Goal: Transaction & Acquisition: Purchase product/service

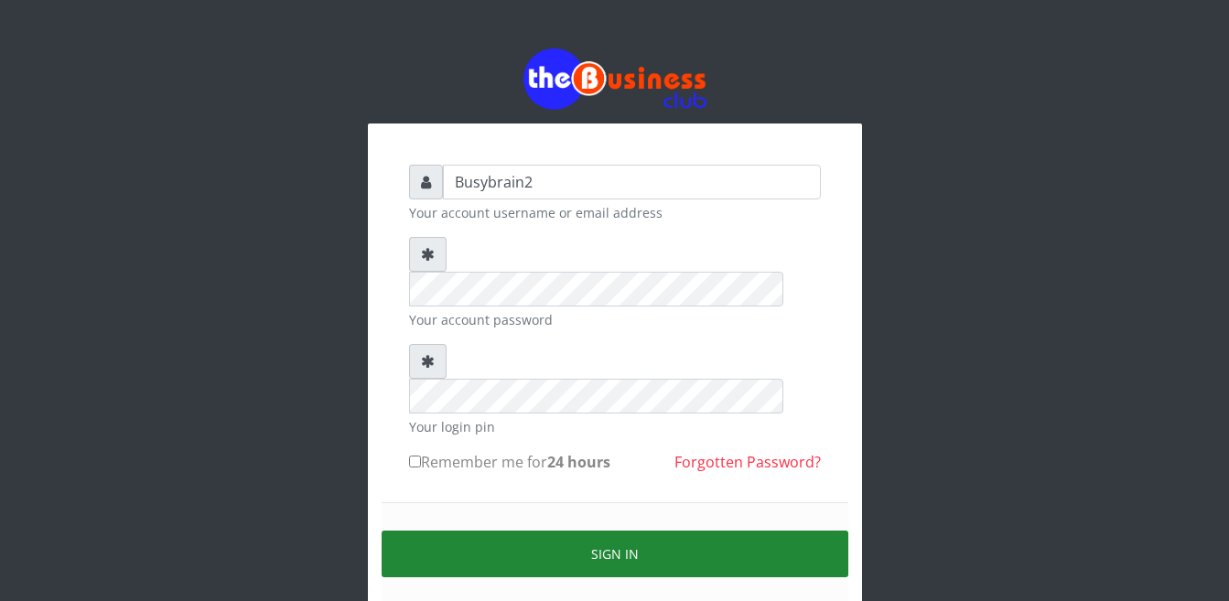
click at [762, 531] on button "Sign in" at bounding box center [615, 554] width 467 height 47
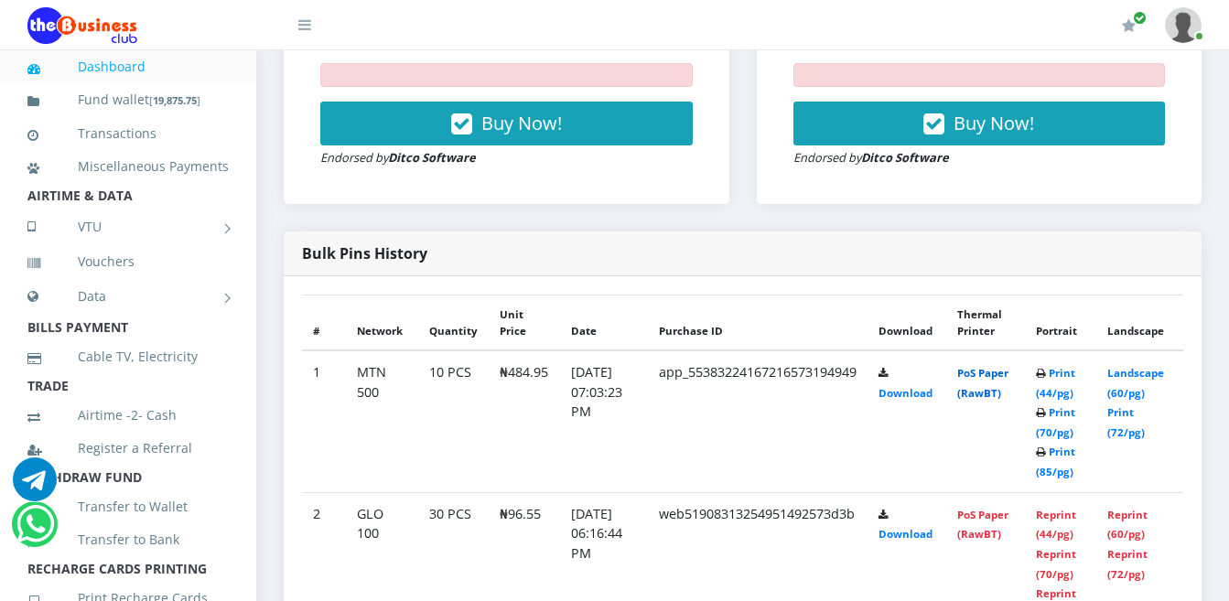
scroll to position [824, 0]
click at [990, 366] on link "PoS Paper (RawBT)" at bounding box center [982, 383] width 51 height 34
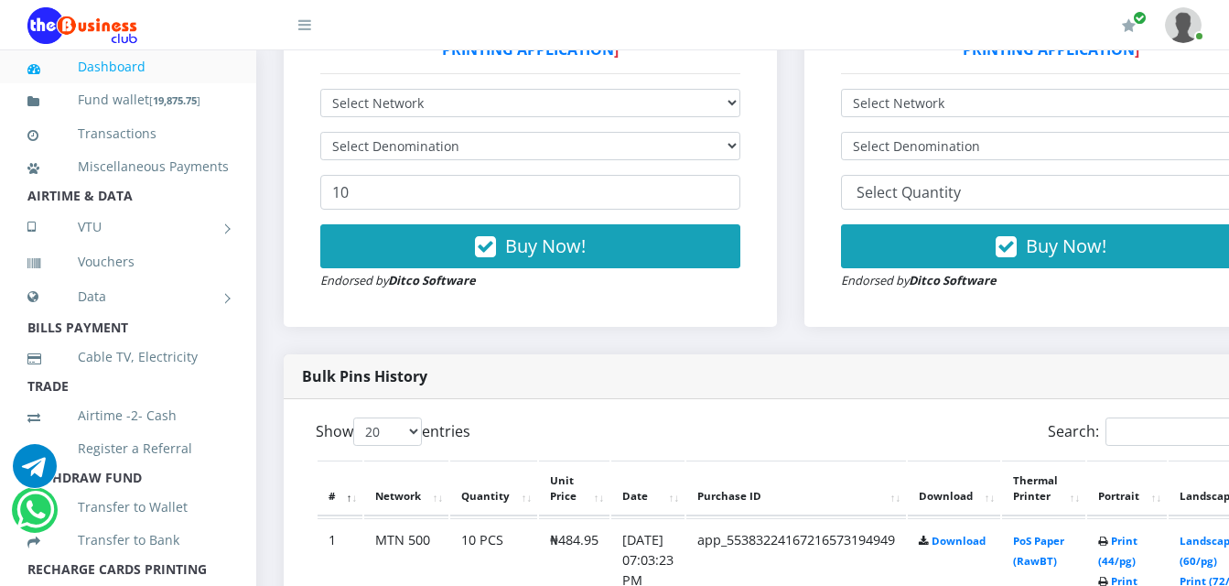
scroll to position [593, 0]
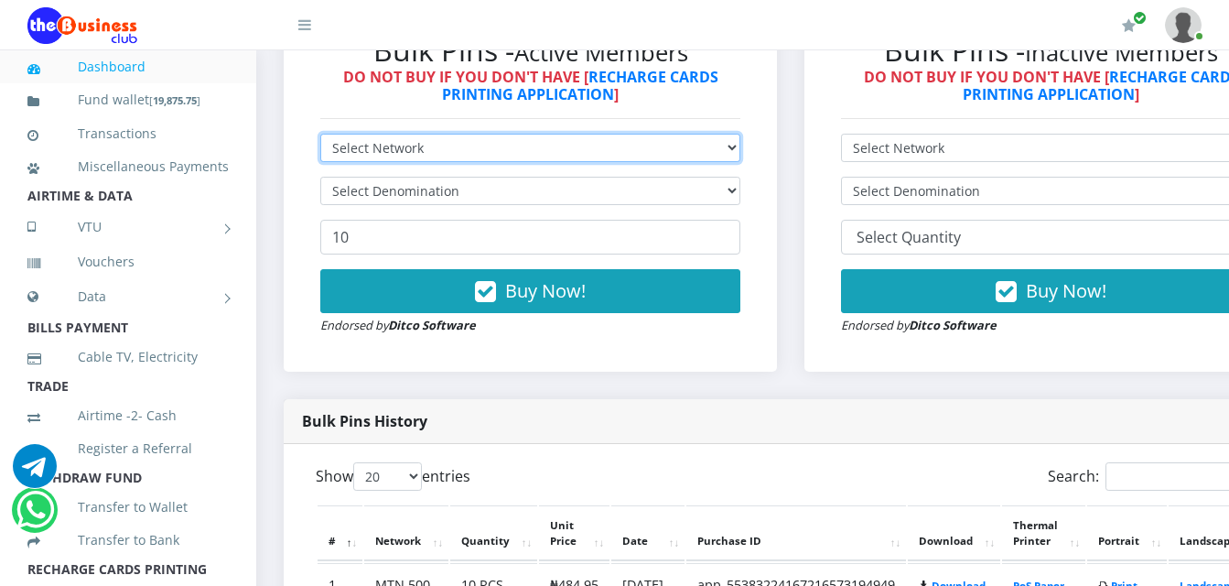
click at [666, 134] on select "Select Network MTN Globacom 9Mobile Airtel" at bounding box center [530, 148] width 420 height 28
select select "MTN"
click at [320, 134] on select "Select Network MTN Globacom 9Mobile Airtel" at bounding box center [530, 148] width 420 height 28
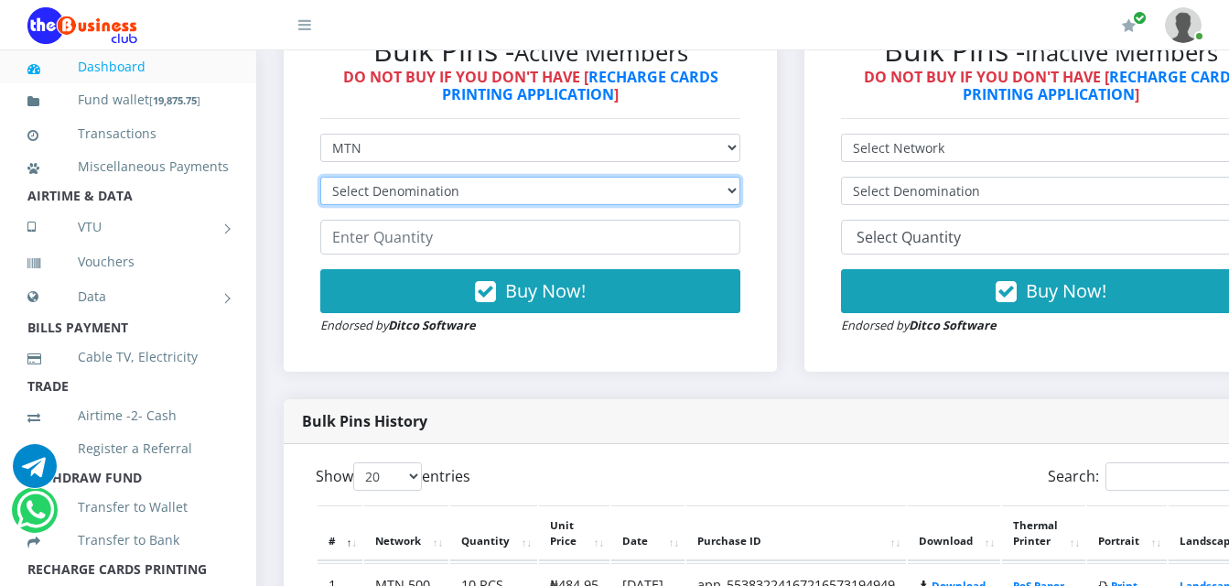
click at [657, 189] on select "Select Denomination MTN NGN100 - ₦96.99 MTN NGN200 - ₦193.98 MTN NGN400 - ₦387.…" at bounding box center [530, 191] width 420 height 28
select select "193.98-200"
click at [320, 177] on select "Select Denomination MTN NGN100 - ₦96.99 MTN NGN200 - ₦193.98 MTN NGN400 - ₦387.…" at bounding box center [530, 191] width 420 height 28
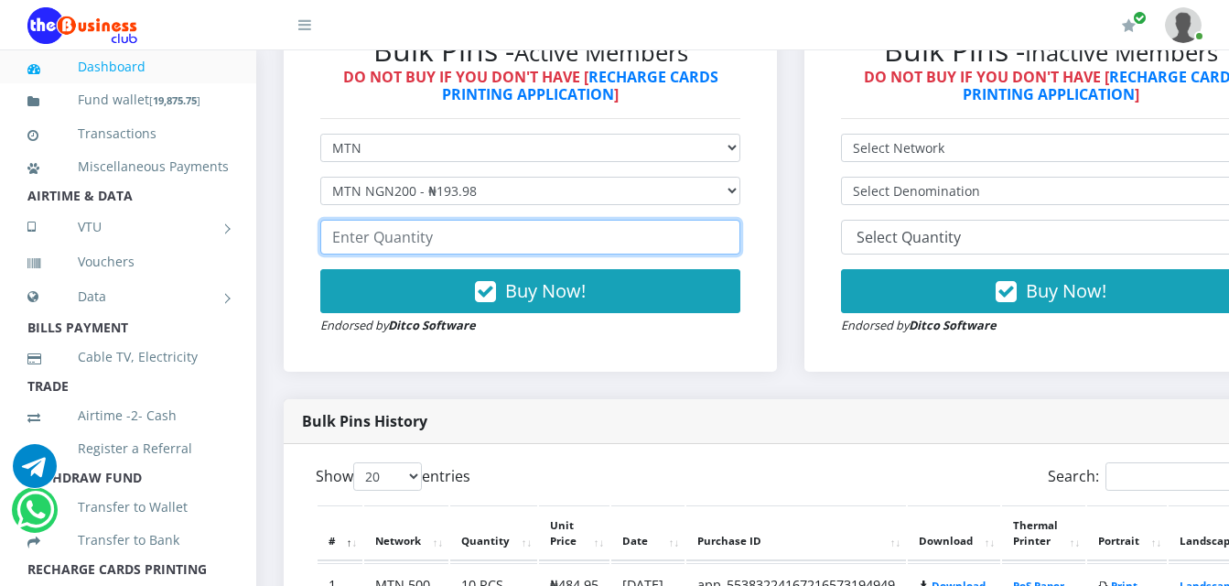
click at [664, 225] on input "number" at bounding box center [530, 237] width 420 height 35
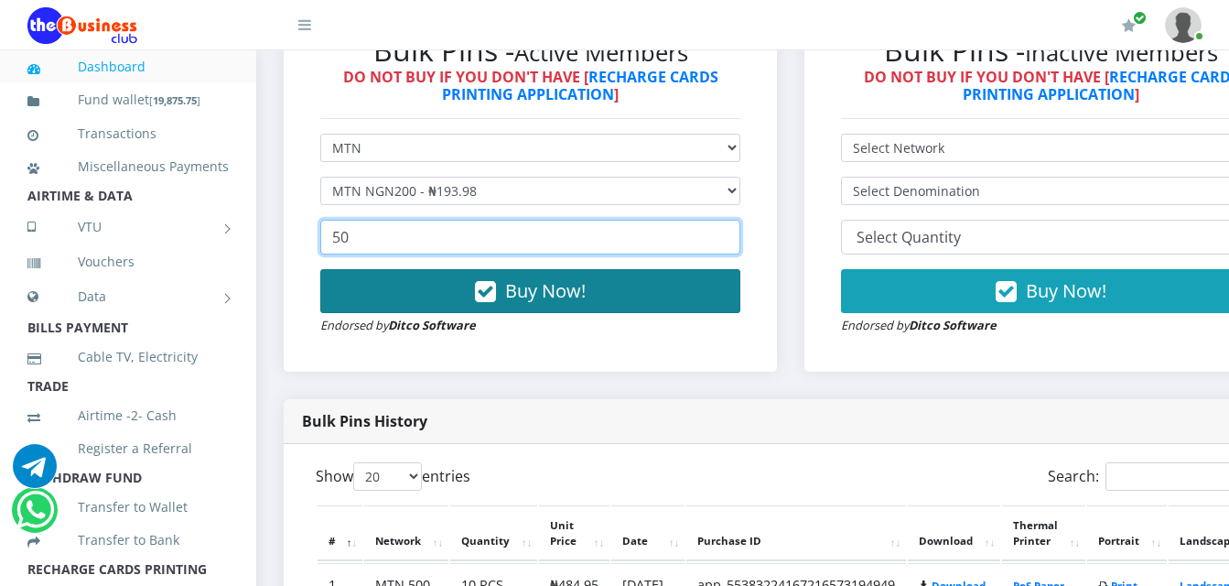
type input "50"
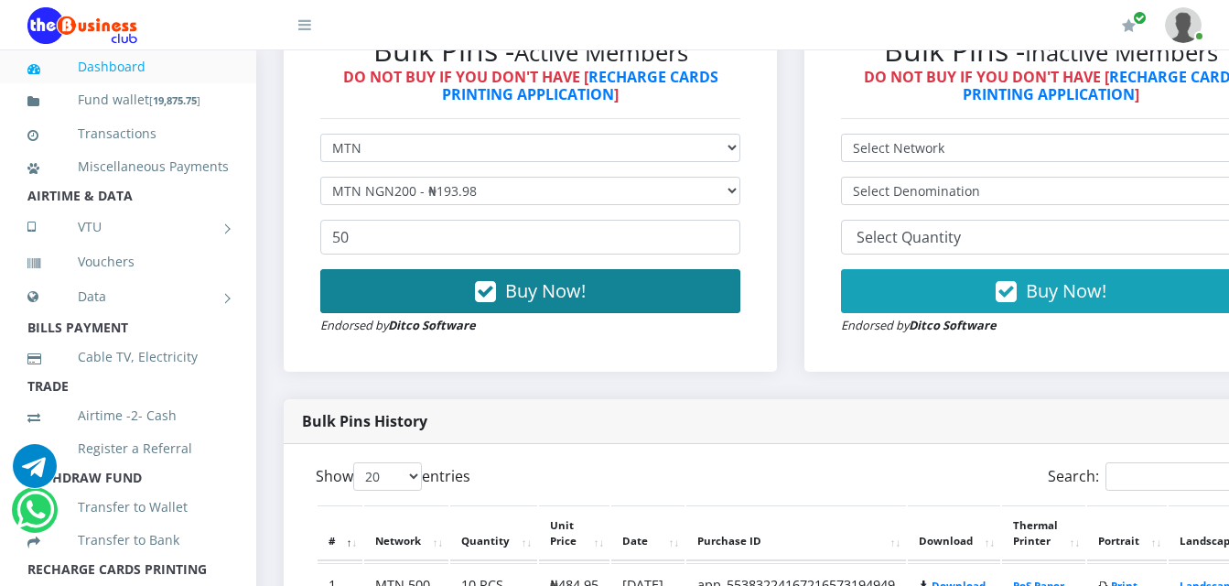
click at [657, 269] on button "Buy Now!" at bounding box center [530, 291] width 420 height 44
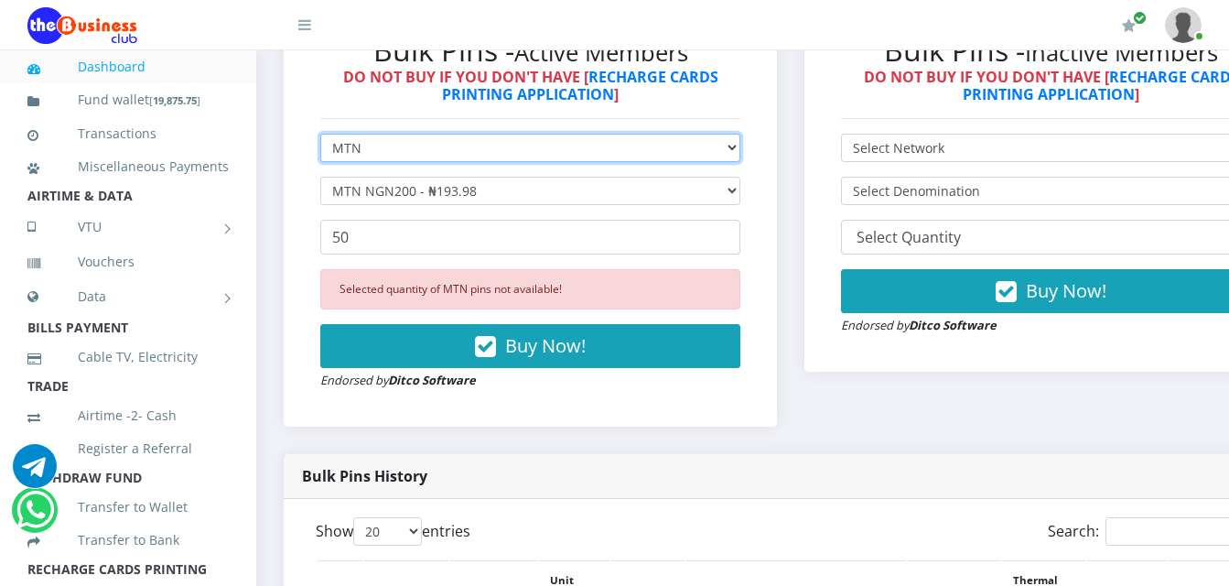
click at [543, 134] on select "Select Network MTN Globacom 9Mobile Airtel" at bounding box center [530, 148] width 420 height 28
select select "Airtel"
click at [320, 134] on select "Select Network MTN Globacom 9Mobile Airtel" at bounding box center [530, 148] width 420 height 28
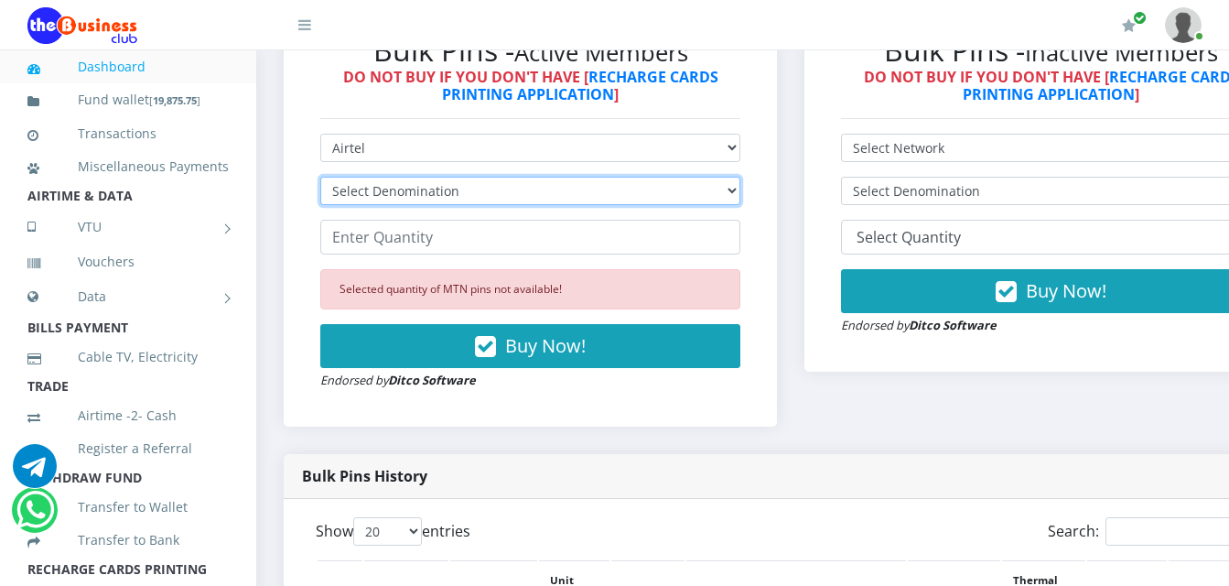
click at [602, 177] on select "Select Denomination Airtel NGN100 - ₦96.38 Airtel NGN200 - ₦192.76 Airtel NGN50…" at bounding box center [530, 191] width 420 height 28
select select "481.9-500"
click at [320, 177] on select "Select Denomination Airtel NGN100 - ₦96.38 Airtel NGN200 - ₦192.76 Airtel NGN50…" at bounding box center [530, 191] width 420 height 28
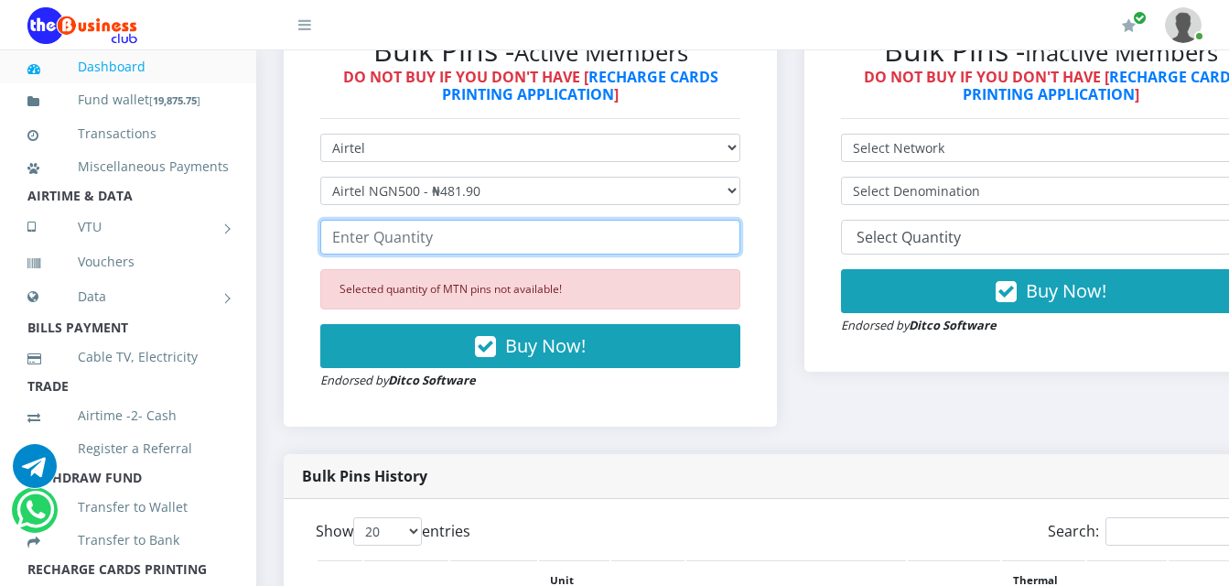
click at [631, 220] on input "number" at bounding box center [530, 237] width 420 height 35
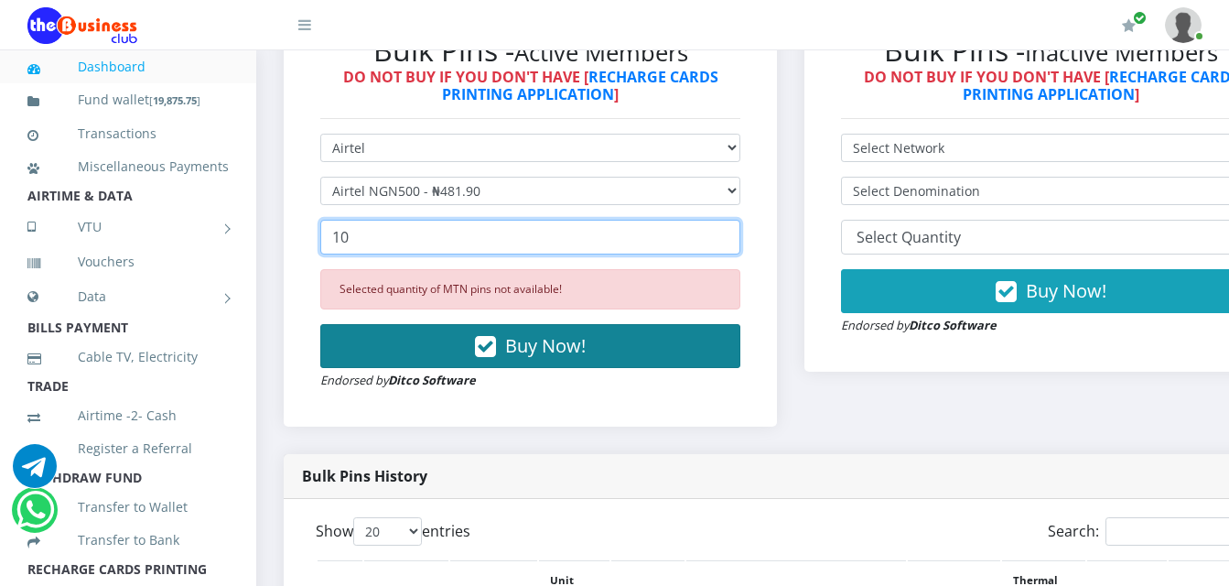
type input "10"
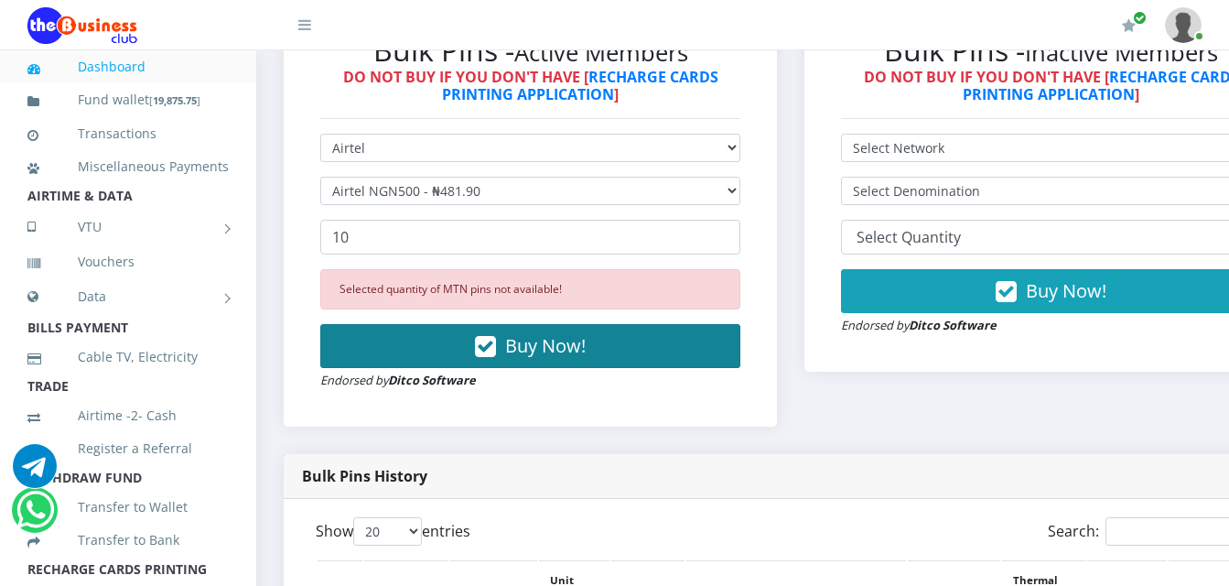
click at [680, 324] on button "Buy Now!" at bounding box center [530, 346] width 420 height 44
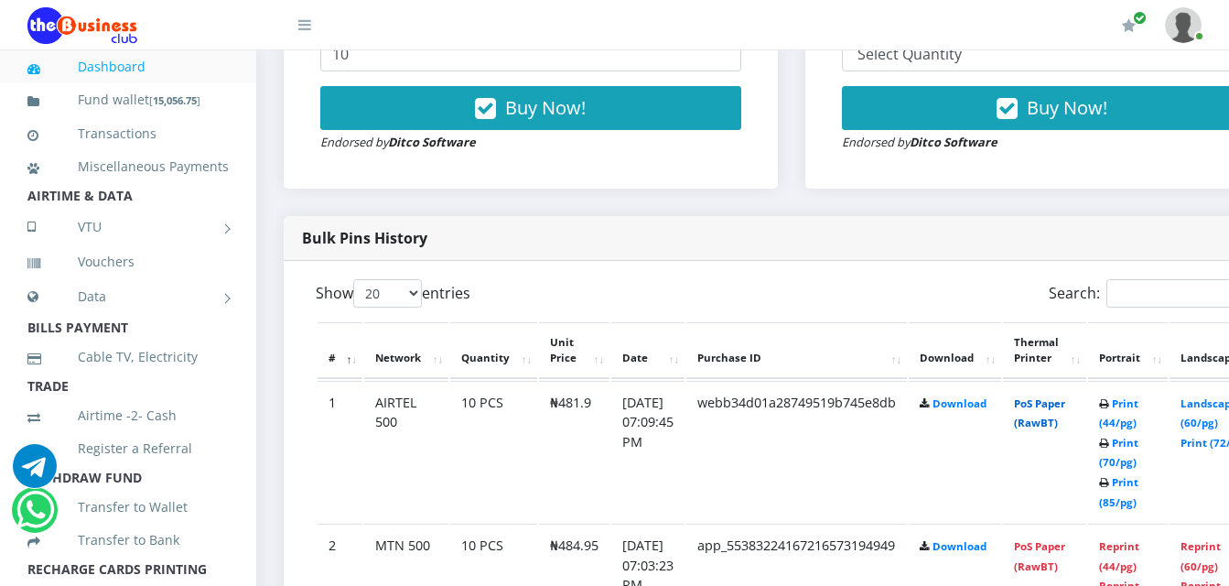
click at [1066, 396] on link "PoS Paper (RawBT)" at bounding box center [1039, 413] width 51 height 34
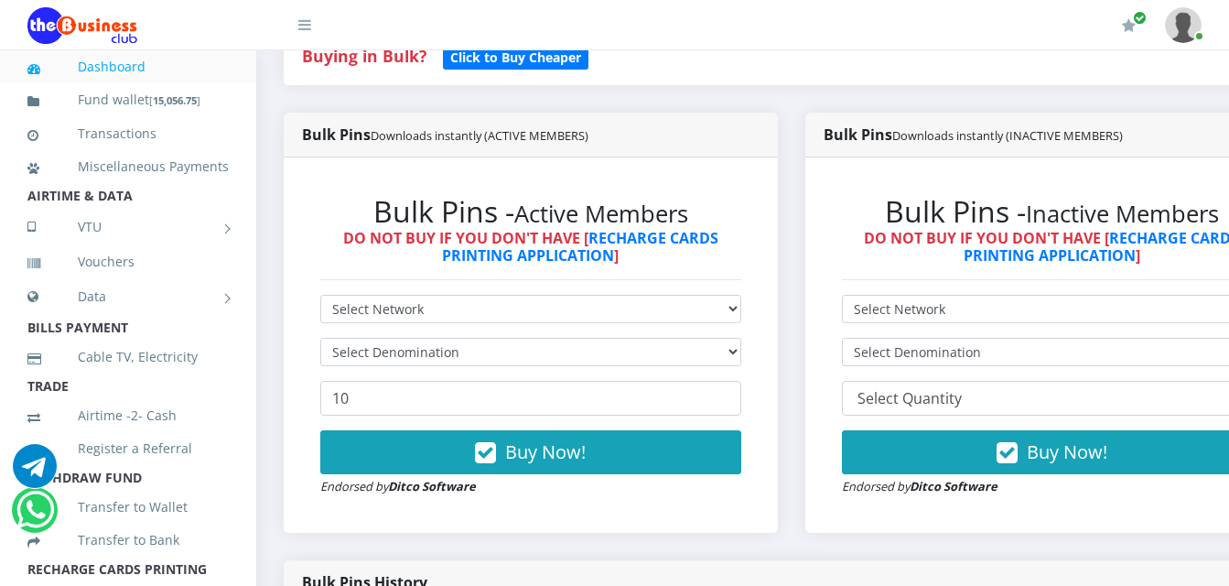
scroll to position [458, 0]
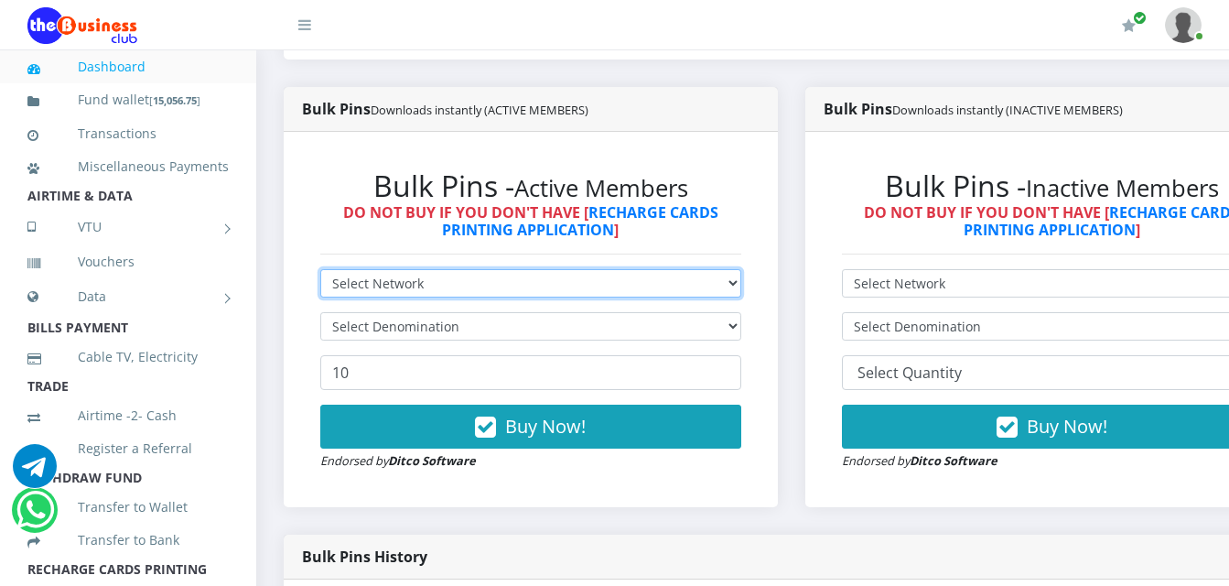
click at [637, 269] on select "Select Network MTN Globacom 9Mobile Airtel" at bounding box center [530, 283] width 421 height 28
select select "Airtel"
click at [320, 269] on select "Select Network MTN Globacom 9Mobile Airtel" at bounding box center [530, 283] width 421 height 28
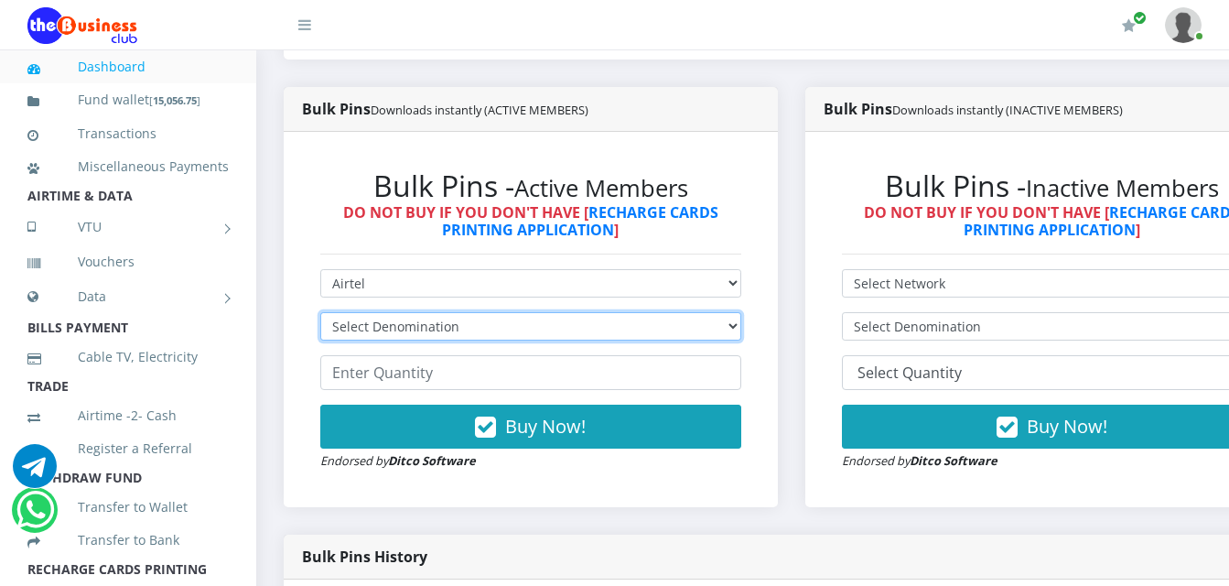
click at [622, 312] on select "Select Denomination Airtel NGN100 - ₦96.38 Airtel NGN200 - ₦192.76 Airtel NGN50…" at bounding box center [530, 326] width 421 height 28
select select "192.76-200"
click at [320, 312] on select "Select Denomination Airtel NGN100 - ₦96.38 Airtel NGN200 - ₦192.76 Airtel NGN50…" at bounding box center [530, 326] width 421 height 28
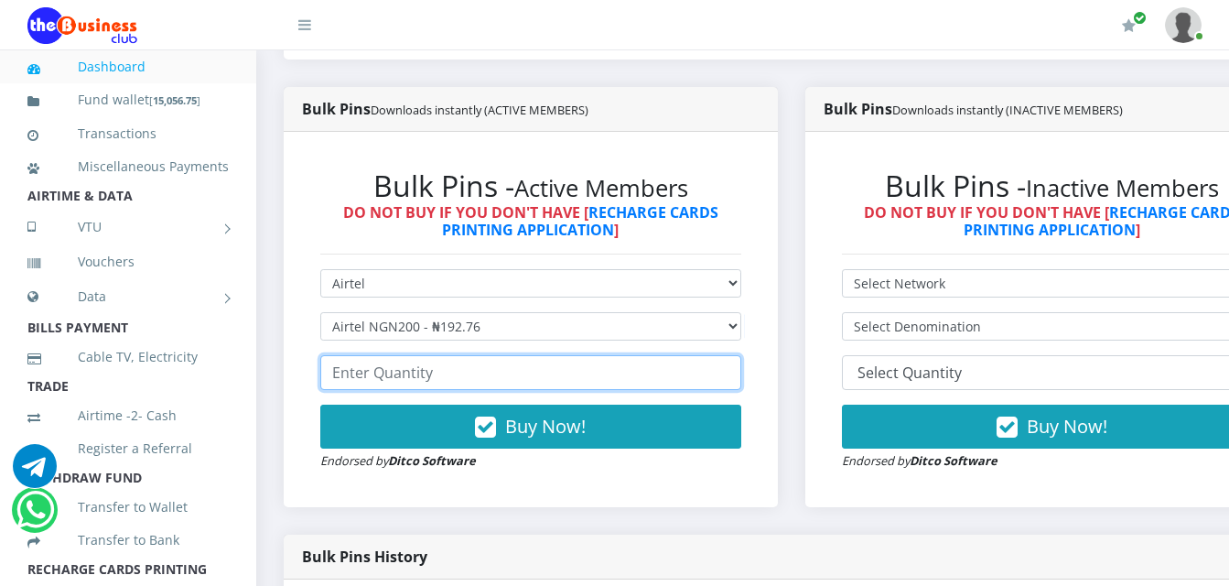
click at [619, 362] on input "number" at bounding box center [530, 372] width 421 height 35
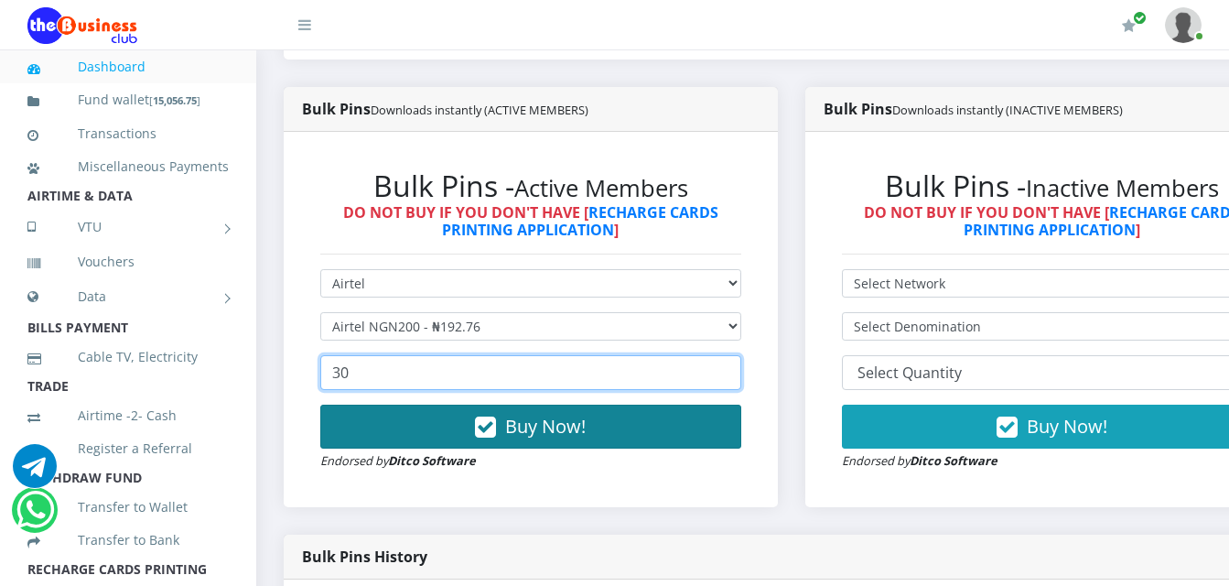
type input "30"
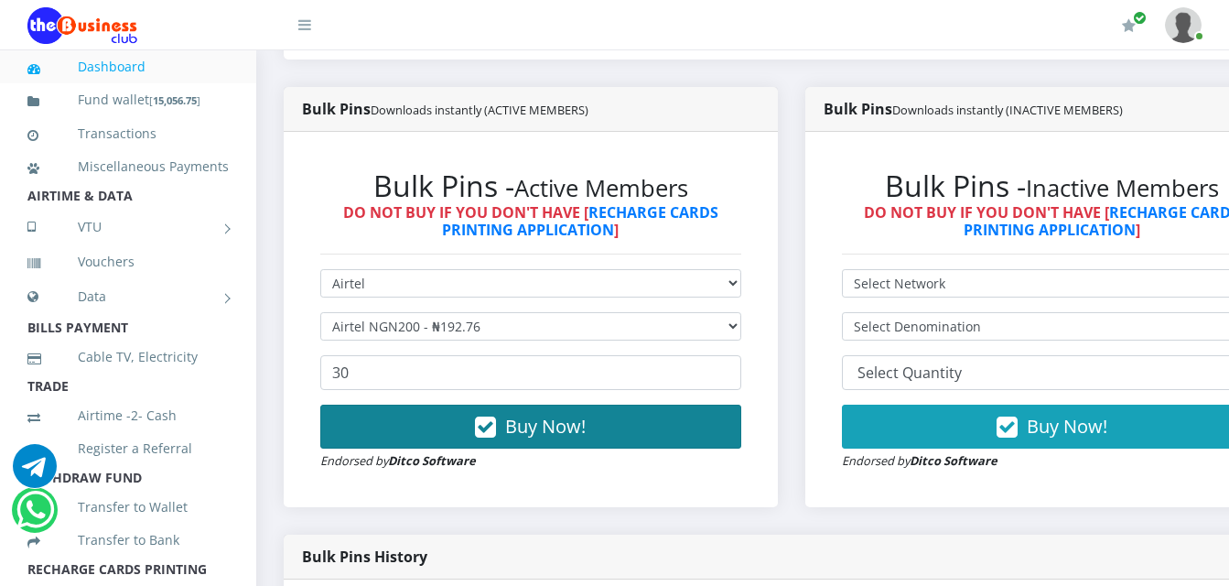
click at [615, 416] on button "Buy Now!" at bounding box center [530, 427] width 421 height 44
